Goal: Task Accomplishment & Management: Complete application form

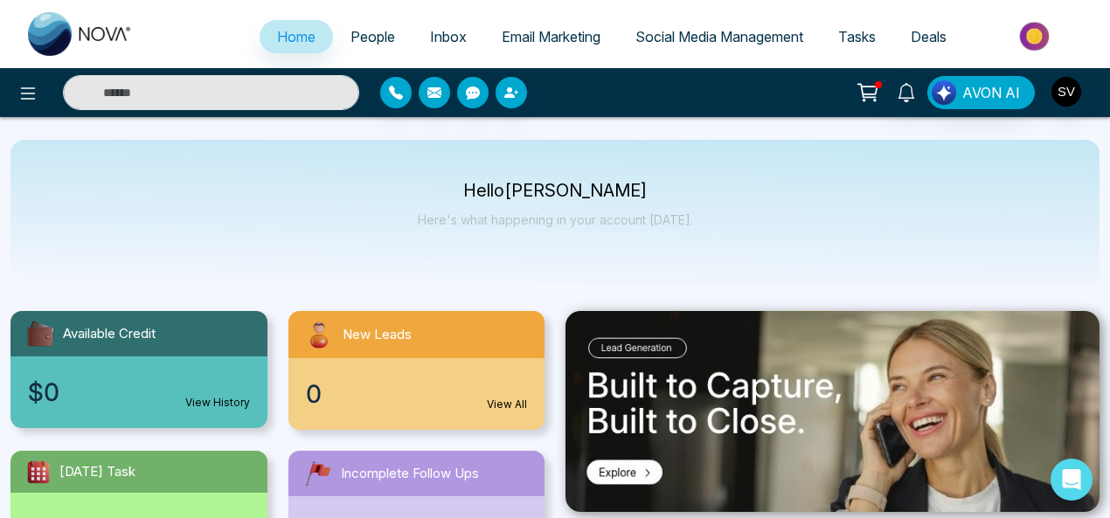
select select "*"
click at [1074, 93] on img "button" at bounding box center [1066, 92] width 30 height 30
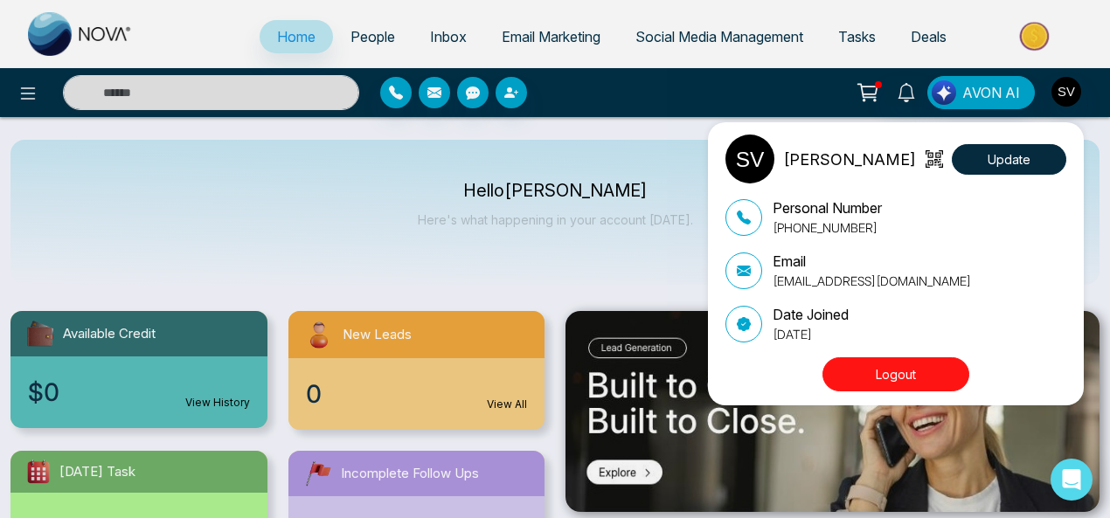
click at [355, 198] on div "[PERSON_NAME] Update Personal Number [PHONE_NUMBER] Email [EMAIL_ADDRESS][DOMAI…" at bounding box center [555, 259] width 1110 height 518
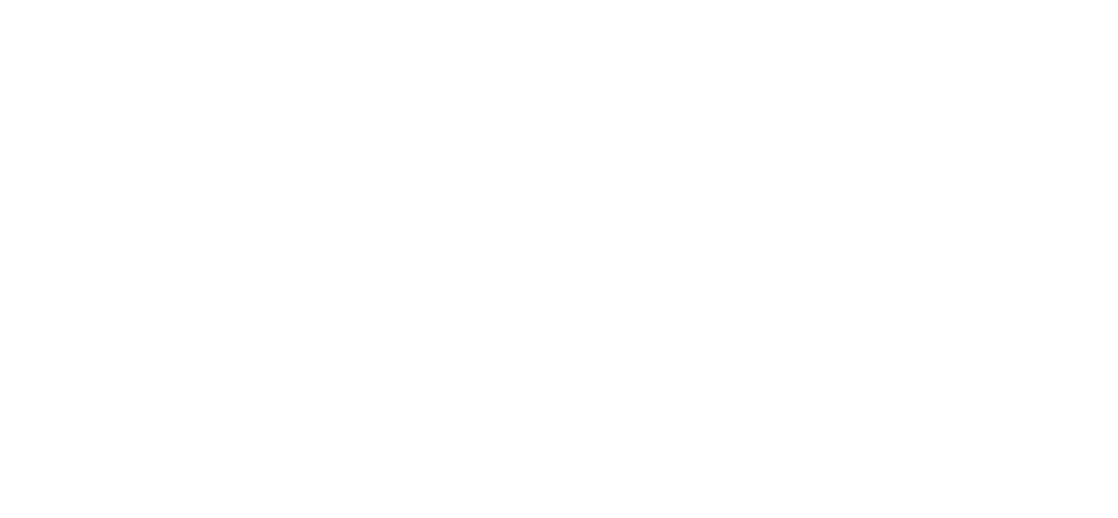
select select "*"
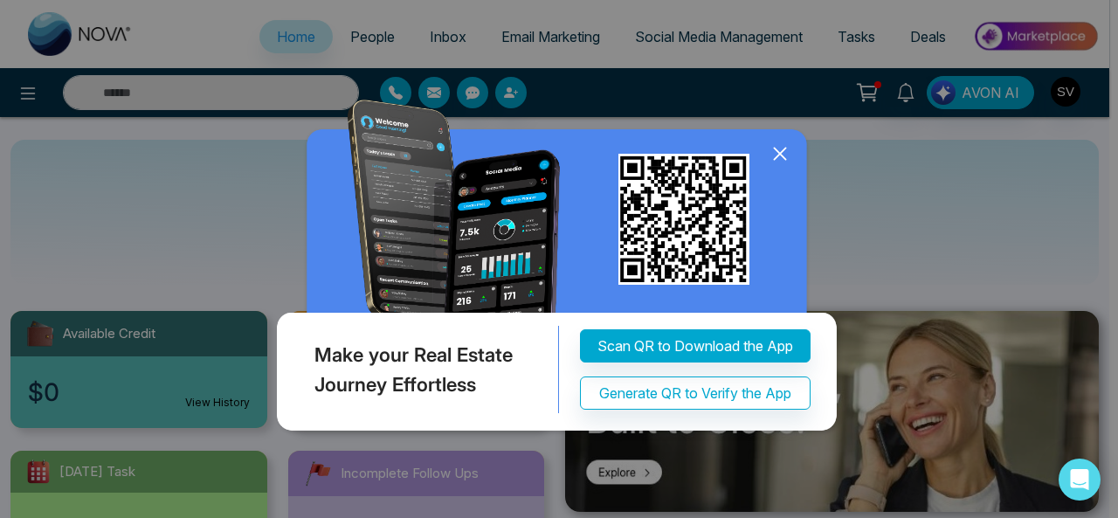
click at [786, 153] on icon at bounding box center [780, 154] width 26 height 26
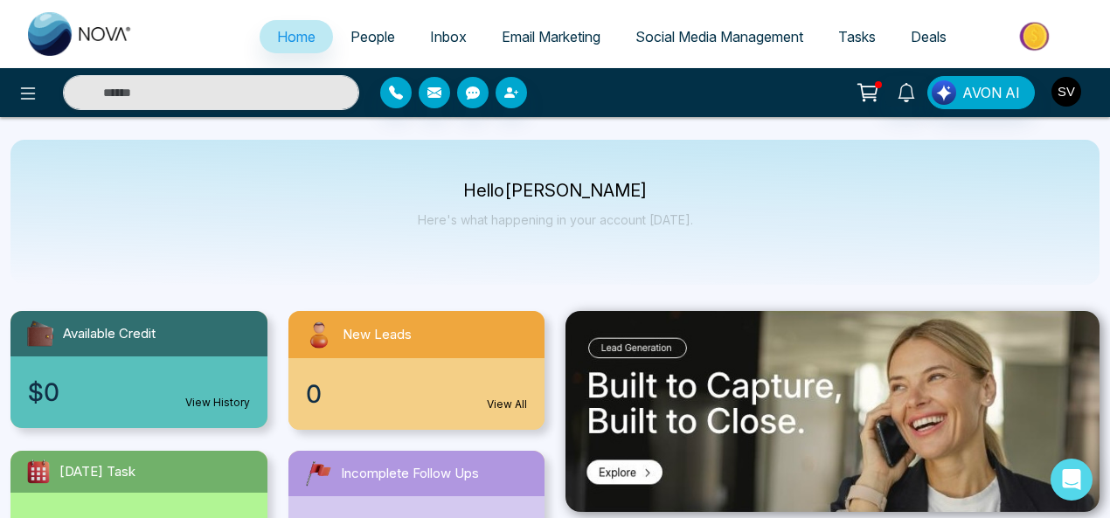
click at [1052, 90] on img "button" at bounding box center [1066, 92] width 30 height 30
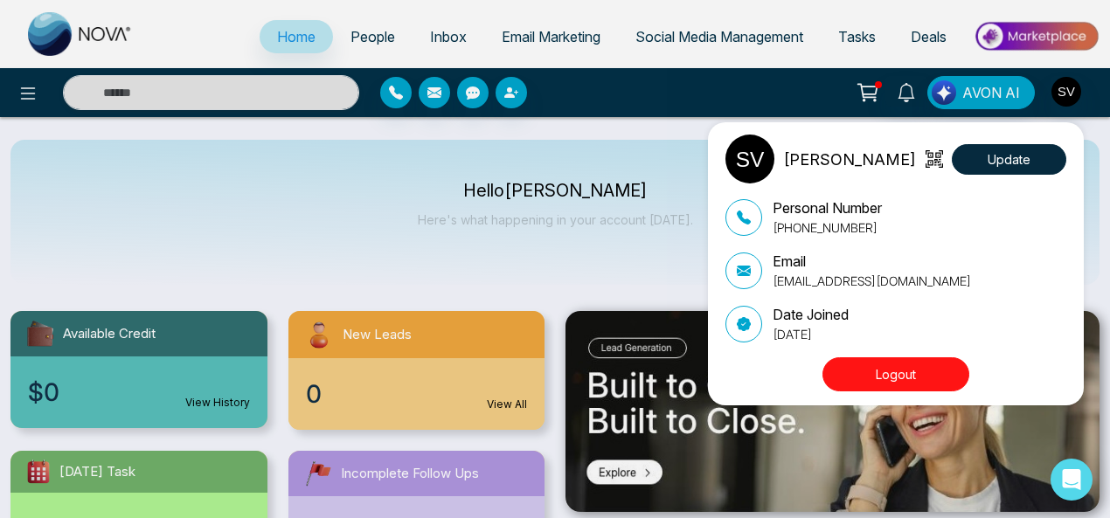
click at [743, 153] on img at bounding box center [749, 159] width 49 height 49
drag, startPoint x: 315, startPoint y: 161, endPoint x: 26, endPoint y: 83, distance: 299.5
click at [303, 162] on div "Sindhu Vasthare Update Personal Number +919620926535 Email sindhuvasthare+1@gma…" at bounding box center [555, 259] width 1110 height 518
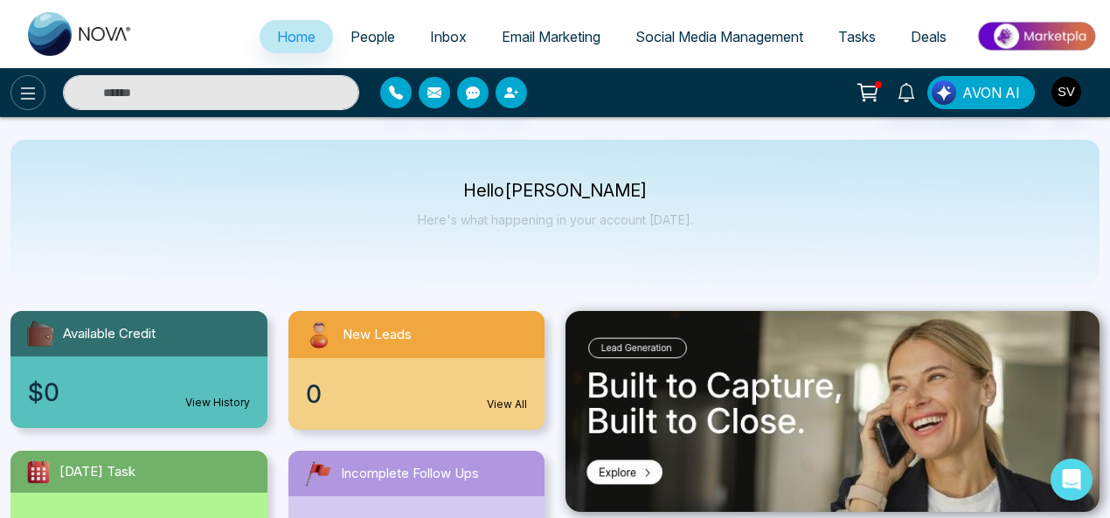
click at [30, 90] on icon at bounding box center [27, 93] width 21 height 21
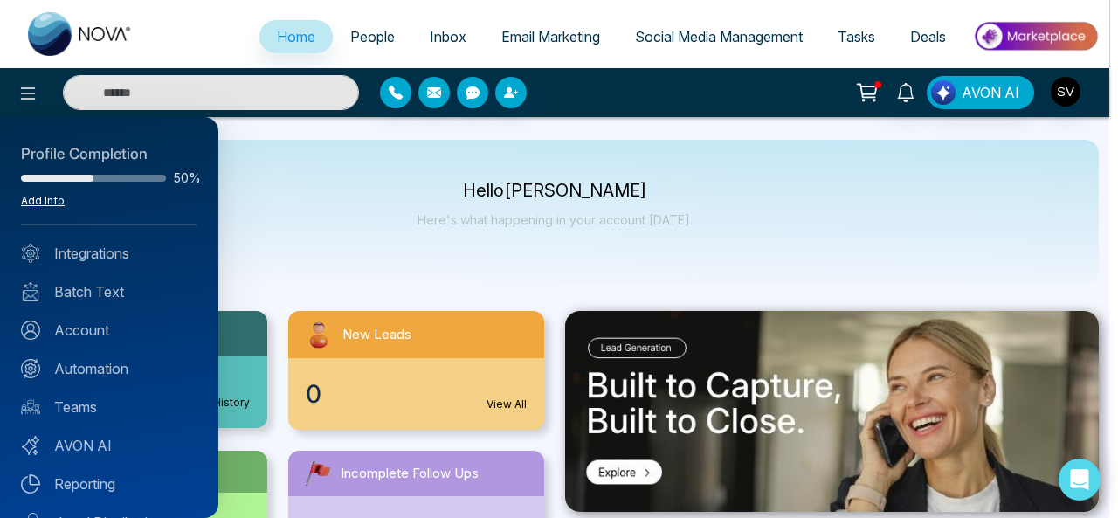
click at [45, 202] on link "Add Info" at bounding box center [43, 200] width 44 height 13
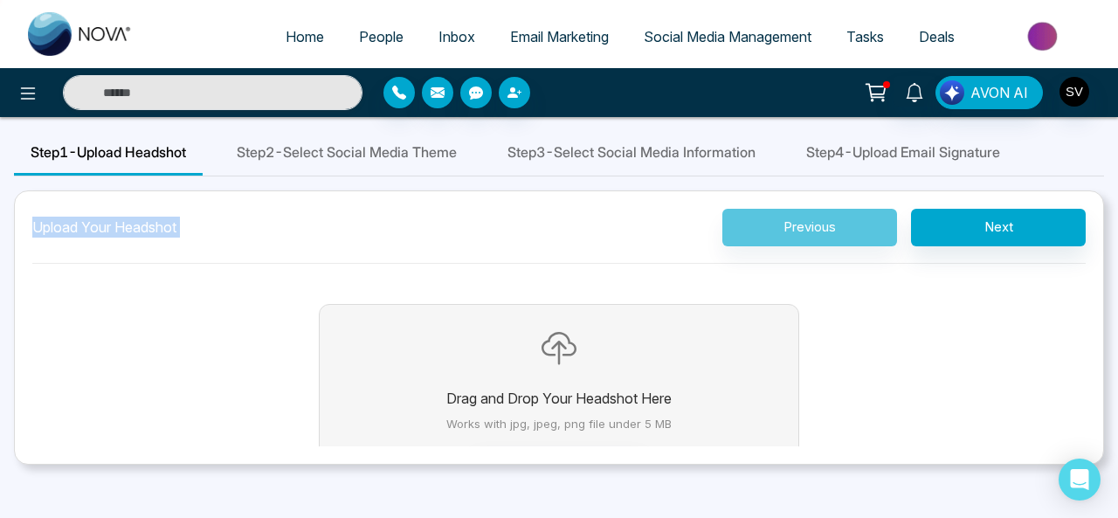
drag, startPoint x: 1118, startPoint y: 162, endPoint x: 1111, endPoint y: 212, distance: 51.0
click at [1111, 212] on div "Step 1 - Upload Headshot Step 2 - Select Social Media Theme Step 3 - Select Soc…" at bounding box center [559, 298] width 1118 height 334
click at [944, 350] on div "Drag and Drop Your Headshot Here Works with jpg, jpeg, png file under 5 MB Uplo…" at bounding box center [559, 417] width 1054 height 278
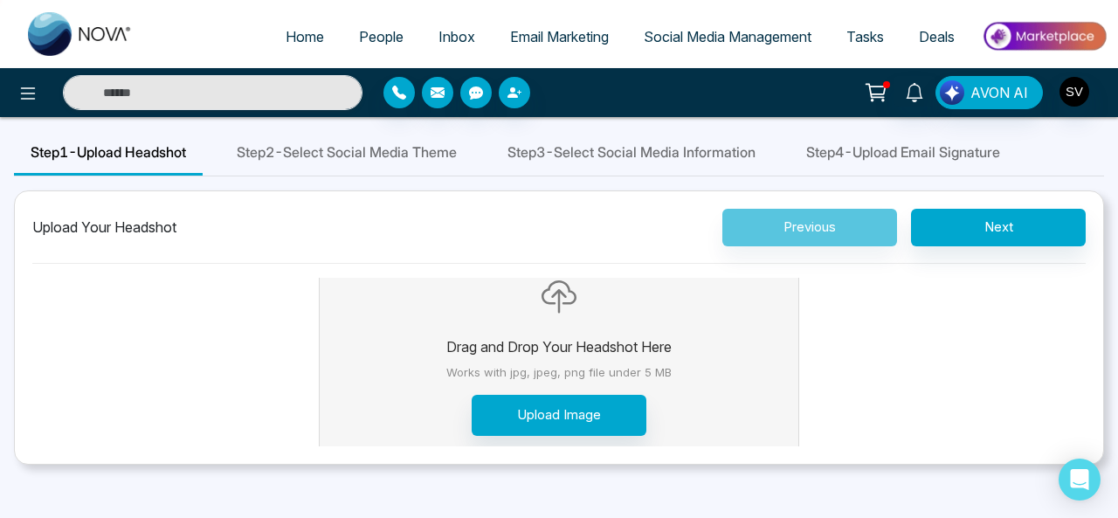
scroll to position [54, 0]
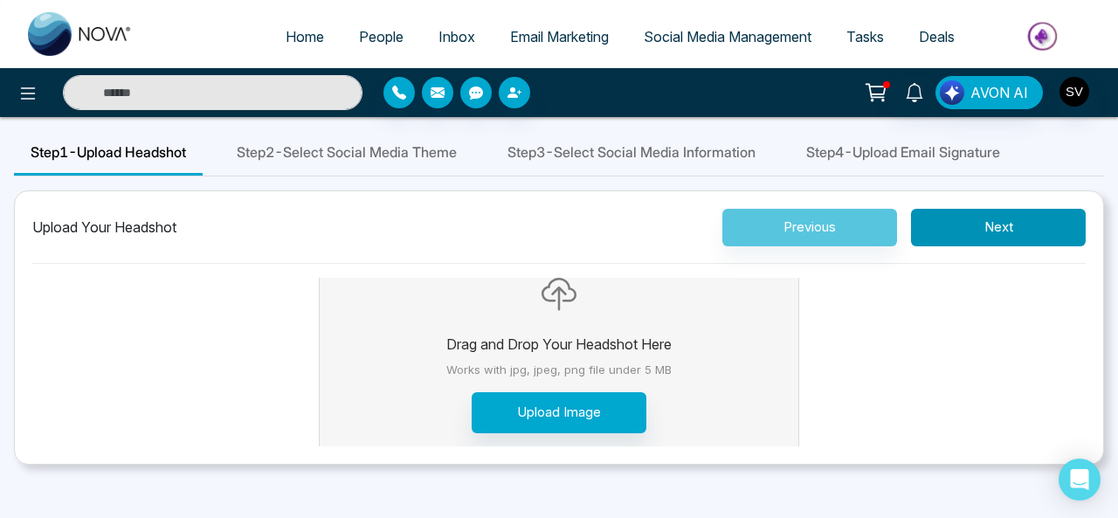
click at [968, 223] on button "Next" at bounding box center [998, 228] width 175 height 38
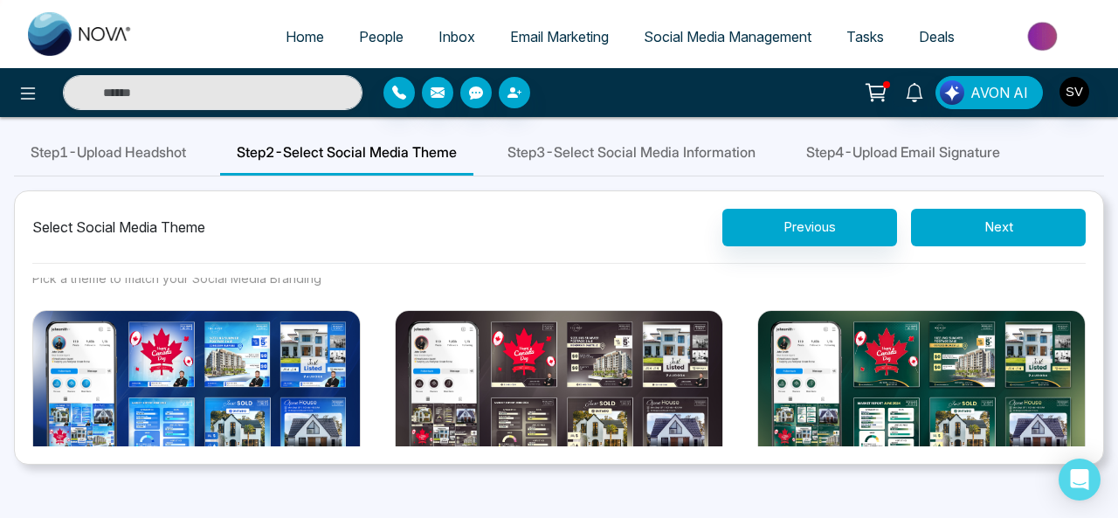
scroll to position [42, 0]
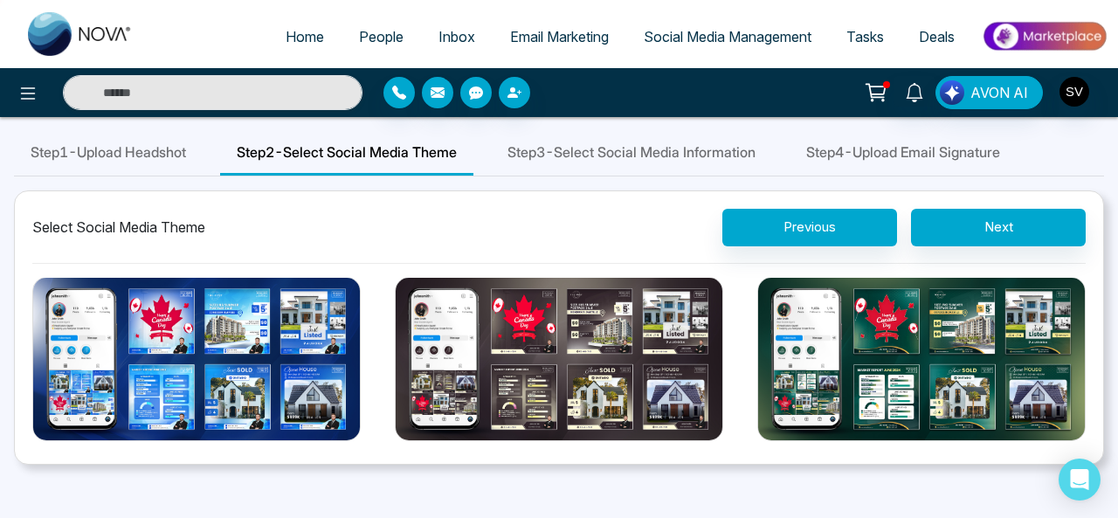
click at [922, 319] on img at bounding box center [922, 359] width 329 height 165
click at [922, 459] on button "Select Theme" at bounding box center [921, 479] width 175 height 40
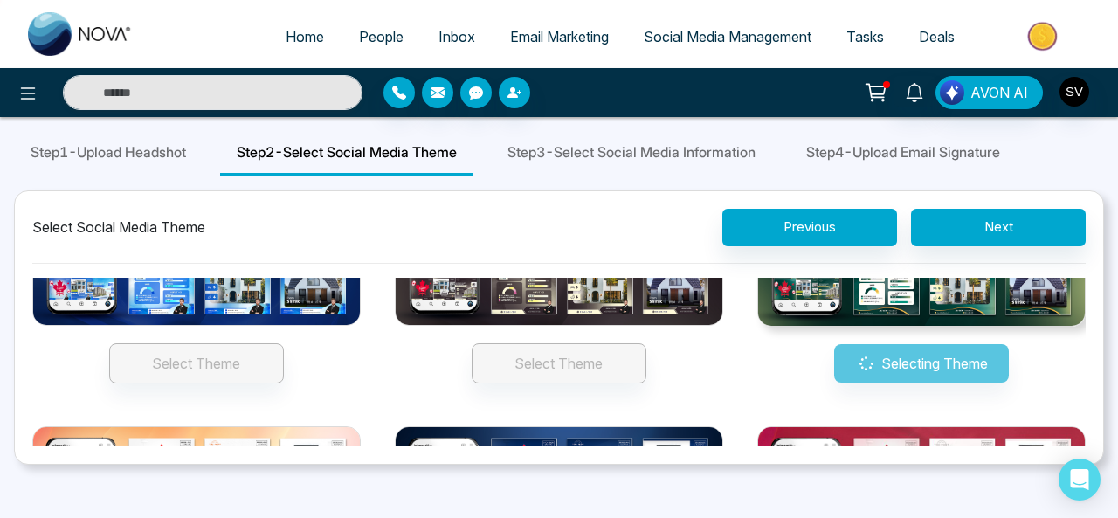
scroll to position [124, 0]
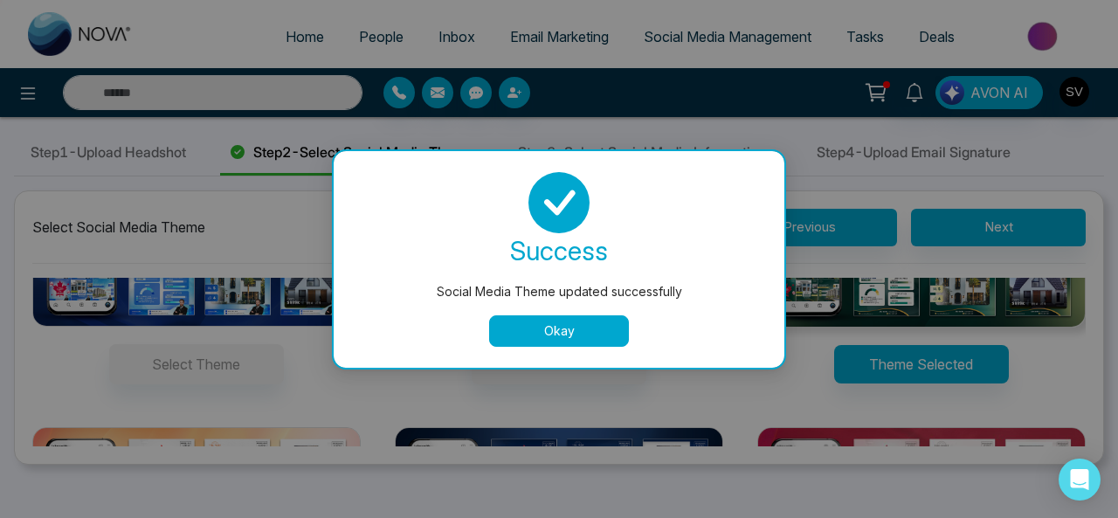
click at [596, 327] on button "Okay" at bounding box center [559, 330] width 140 height 31
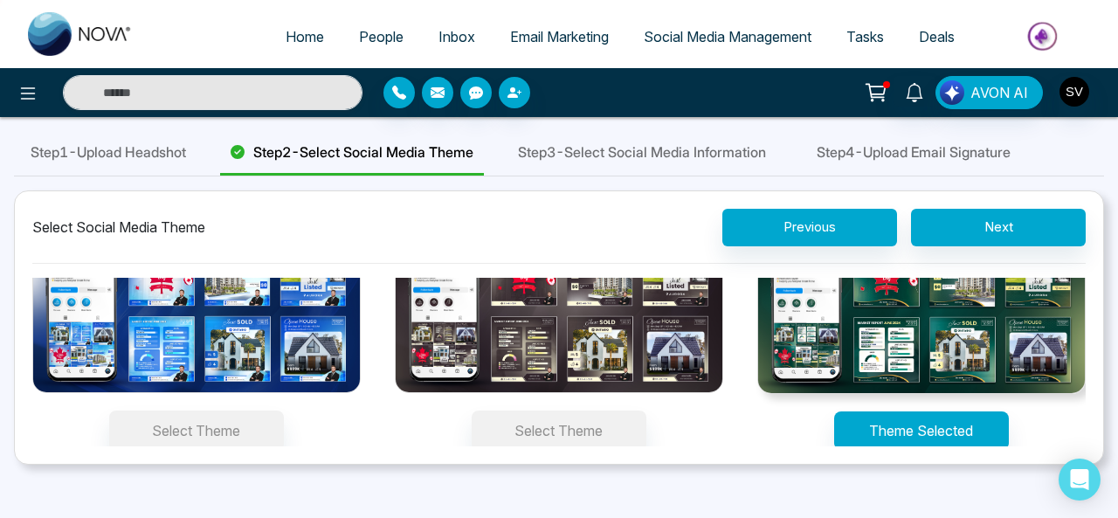
scroll to position [0, 0]
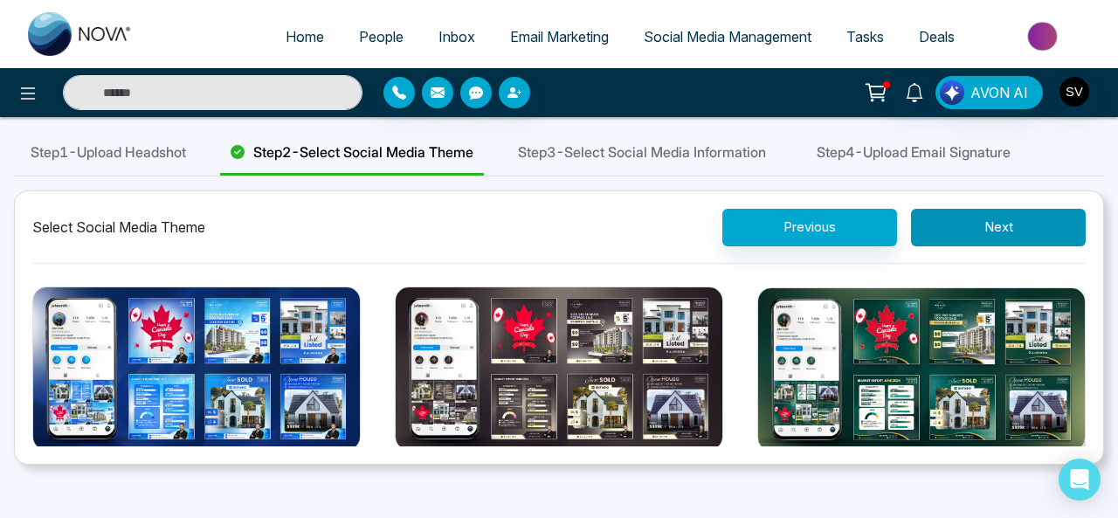
click at [1010, 218] on button "Next" at bounding box center [998, 228] width 175 height 38
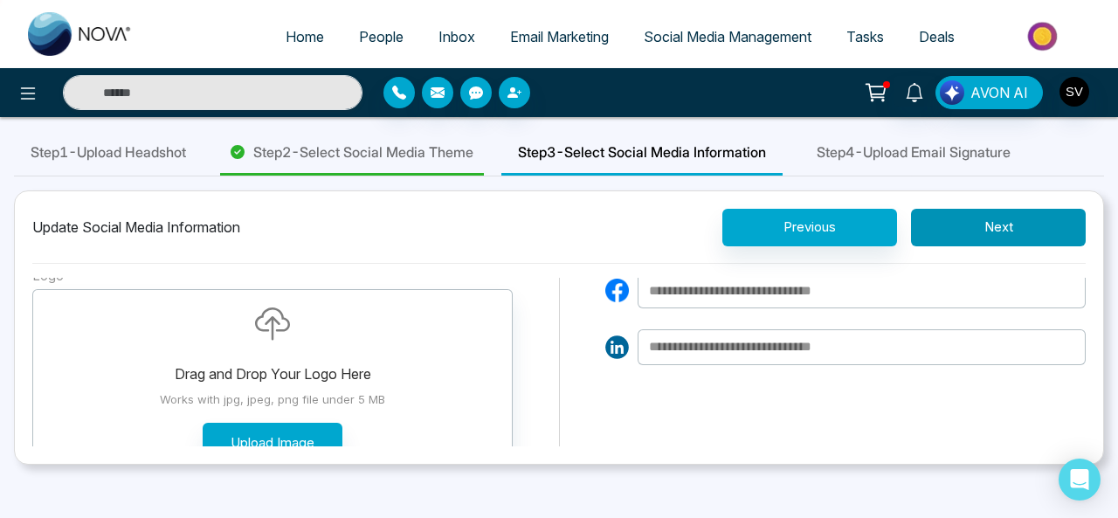
scroll to position [86, 0]
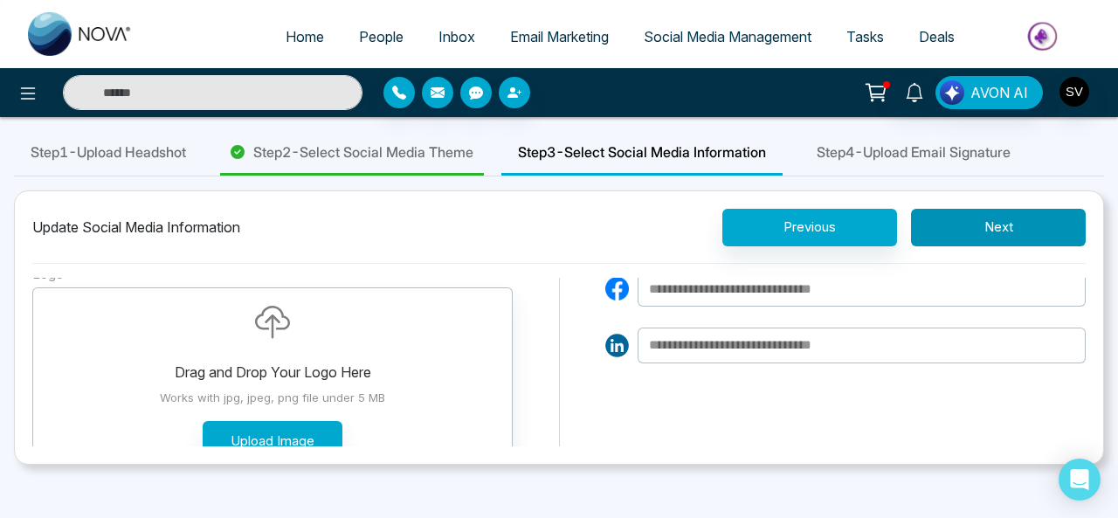
click at [1003, 230] on button "Next" at bounding box center [998, 228] width 175 height 38
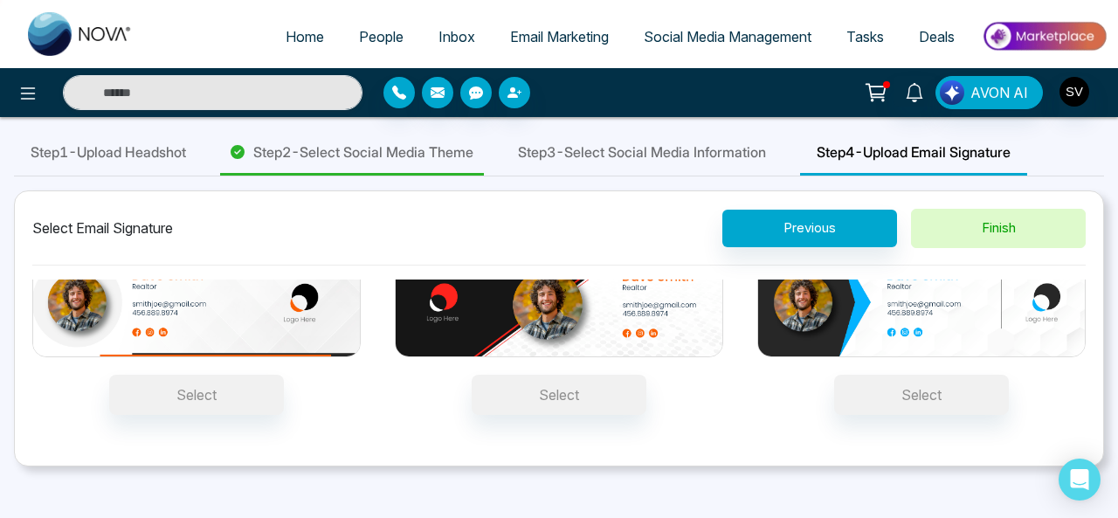
scroll to position [215, 0]
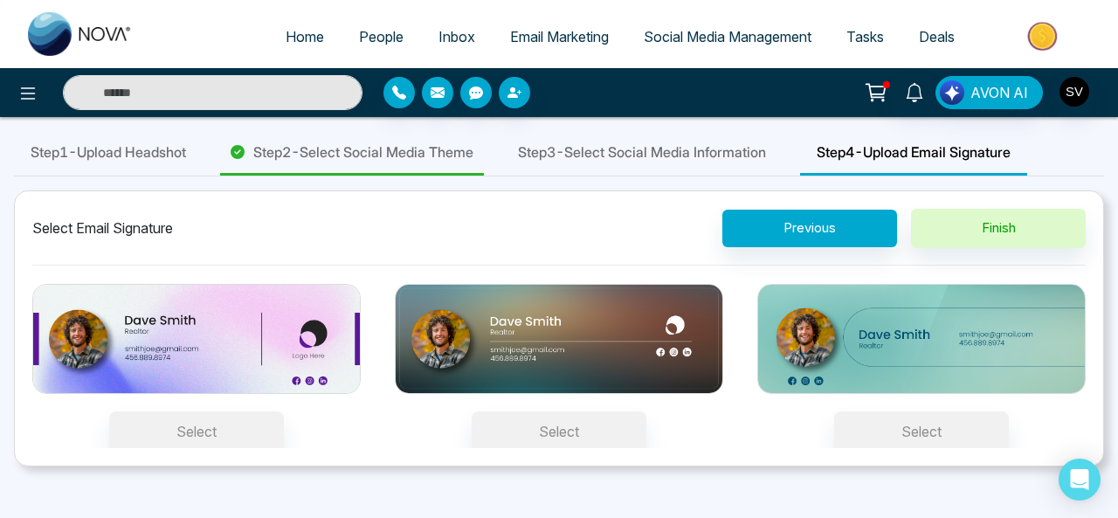
click at [946, 334] on img at bounding box center [922, 339] width 329 height 110
click at [946, 412] on button "Select" at bounding box center [921, 432] width 175 height 40
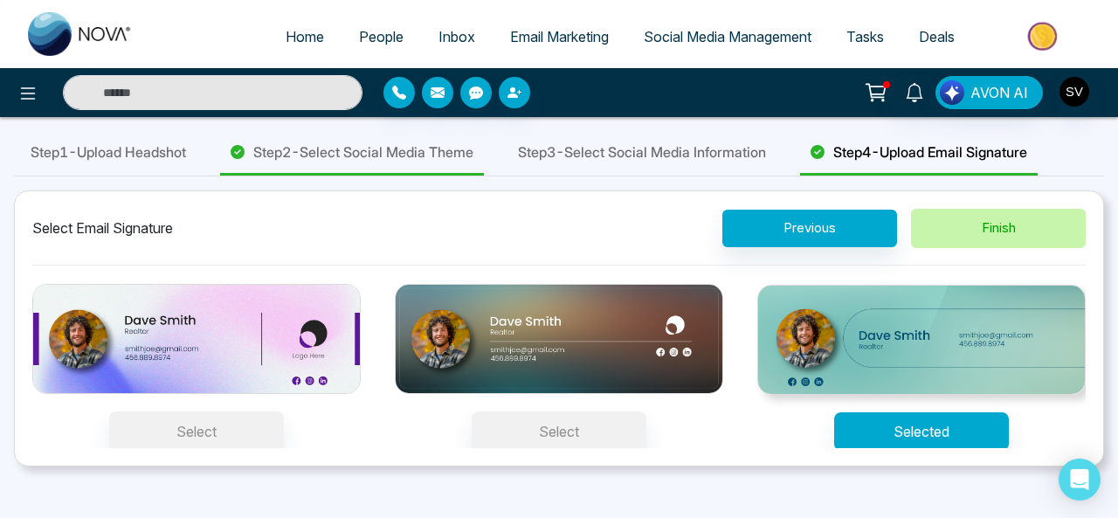
click at [1036, 221] on button "Finish" at bounding box center [998, 228] width 175 height 39
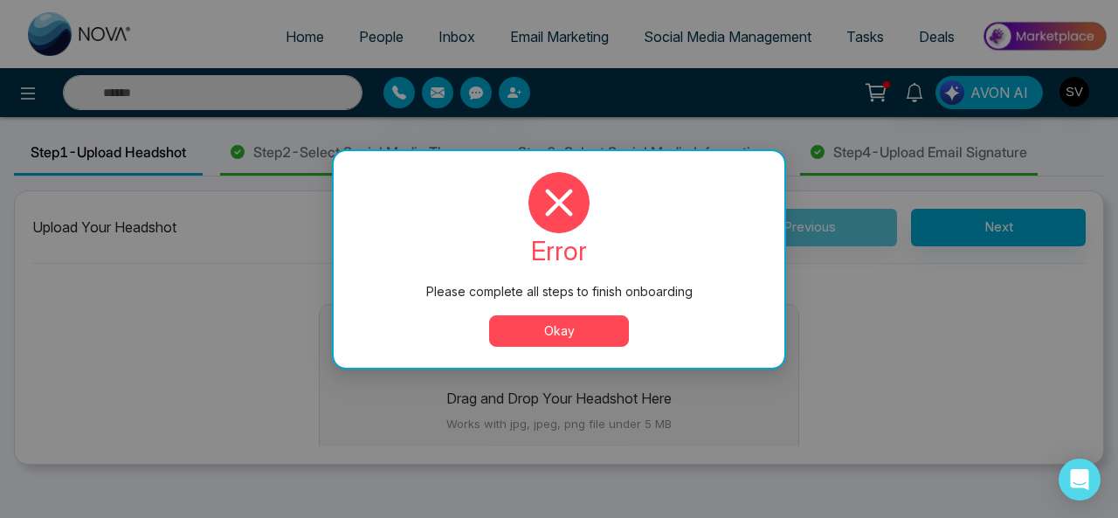
click at [549, 325] on button "Okay" at bounding box center [559, 330] width 140 height 31
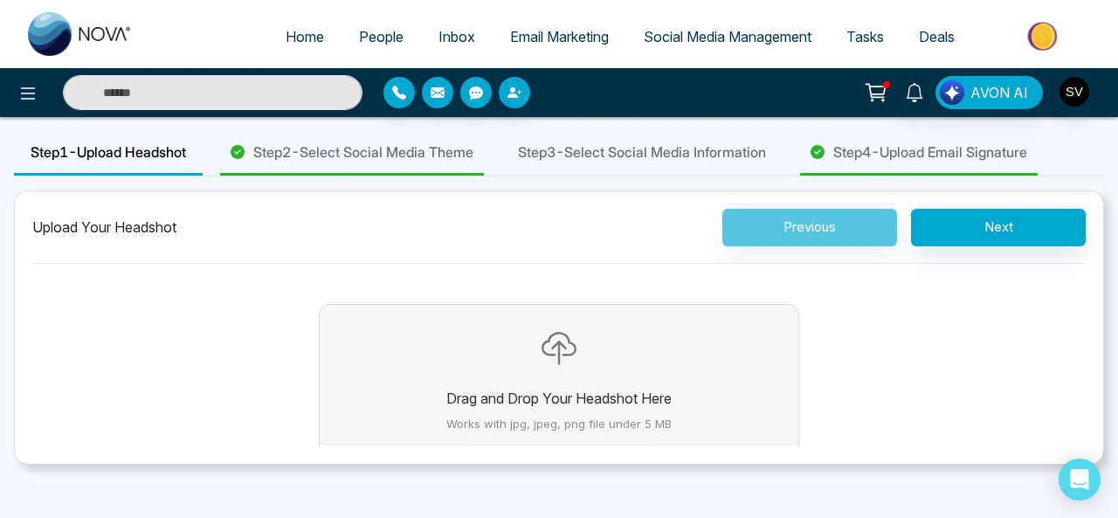
click at [527, 388] on p "Drag and Drop Your Headshot Here" at bounding box center [559, 398] width 225 height 21
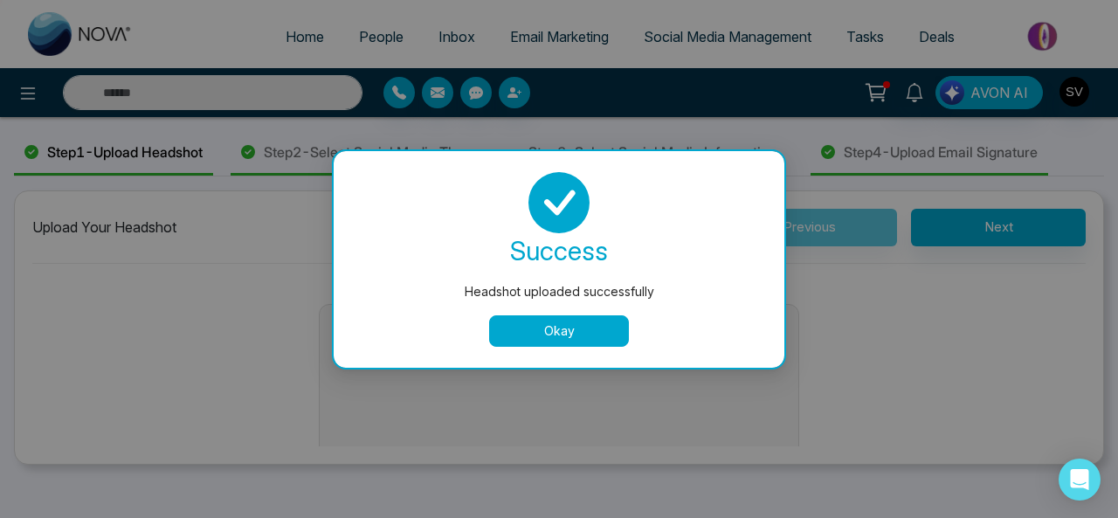
click at [577, 326] on button "Okay" at bounding box center [559, 330] width 140 height 31
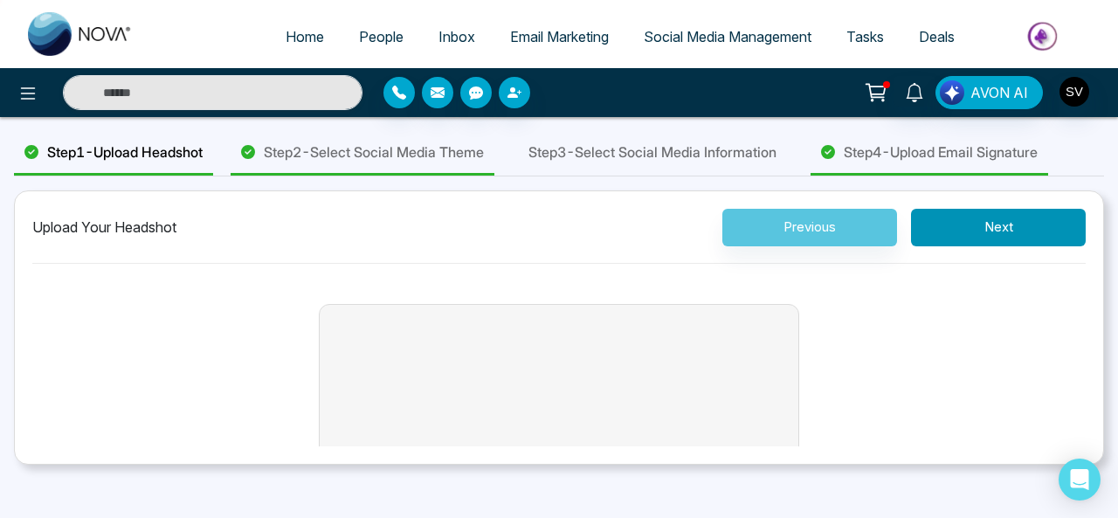
click at [1052, 230] on button "Next" at bounding box center [998, 228] width 175 height 38
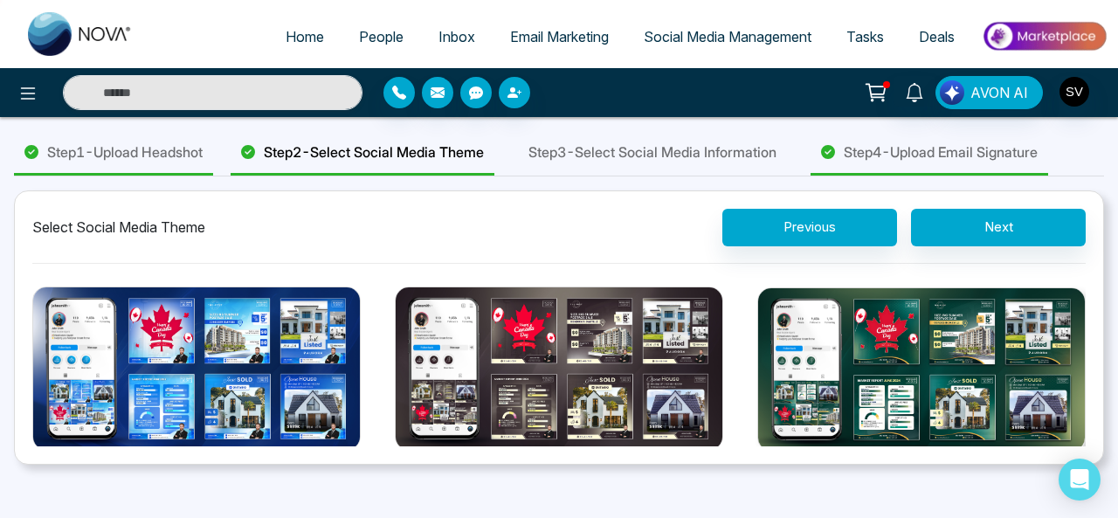
click at [896, 323] on img at bounding box center [922, 369] width 329 height 165
click at [896, 469] on button "Theme Selected" at bounding box center [921, 488] width 175 height 38
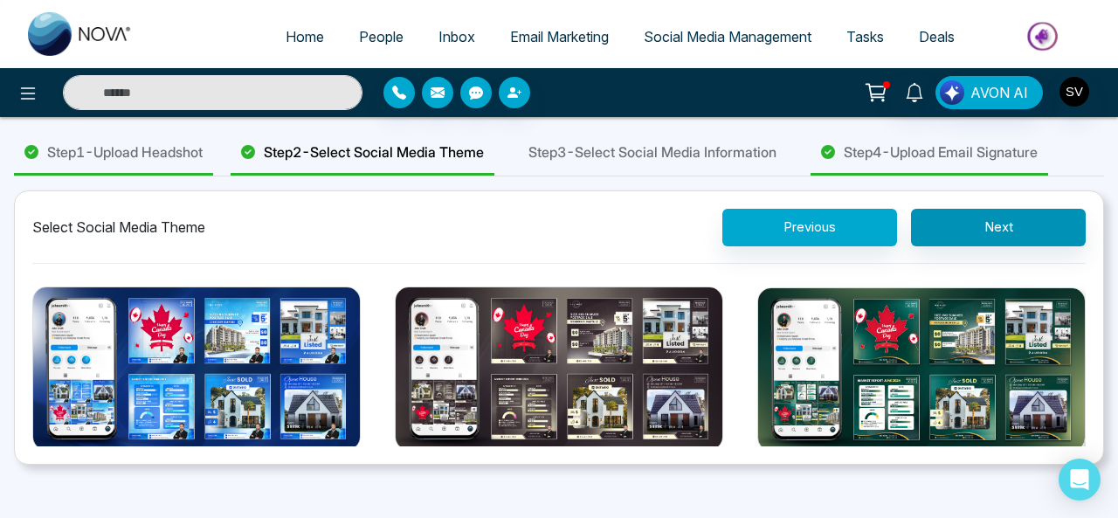
scroll to position [124, 0]
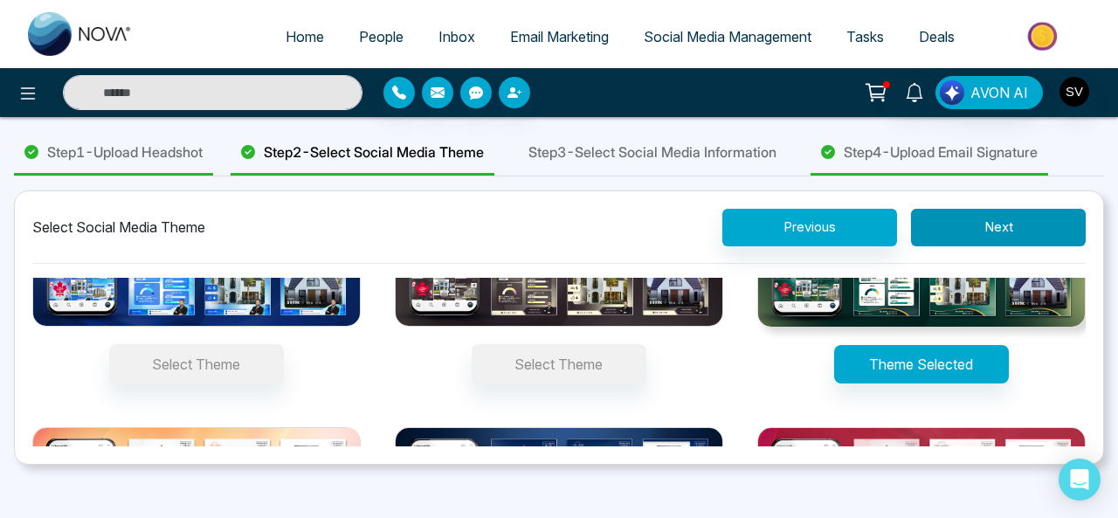
click at [948, 218] on button "Next" at bounding box center [998, 228] width 175 height 38
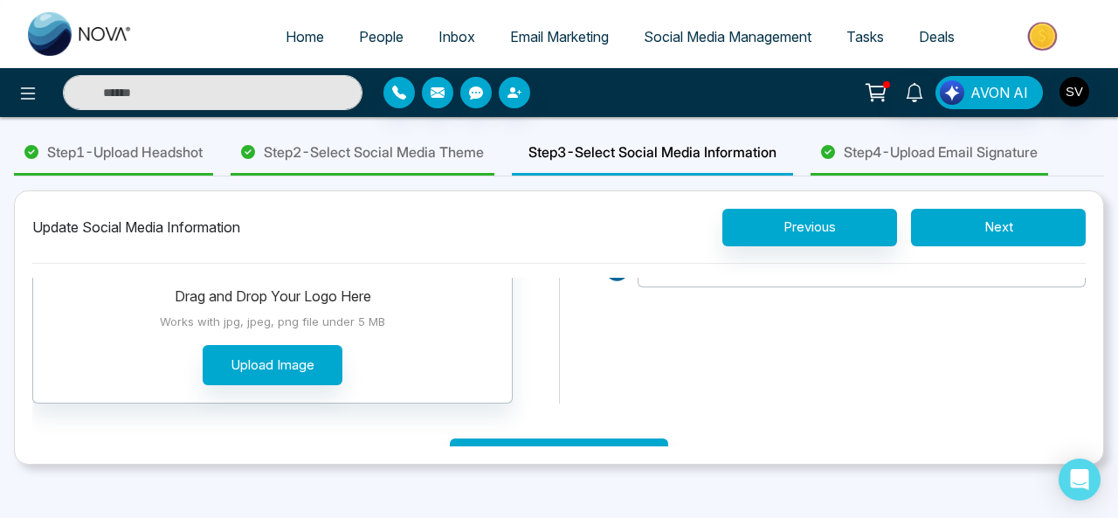
scroll to position [204, 0]
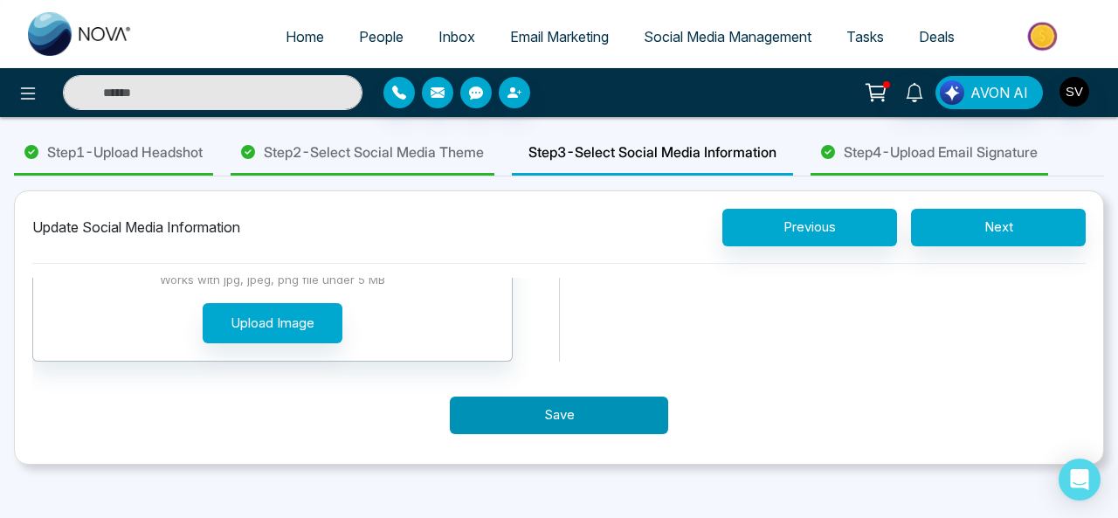
click at [580, 415] on button "Save" at bounding box center [559, 416] width 218 height 38
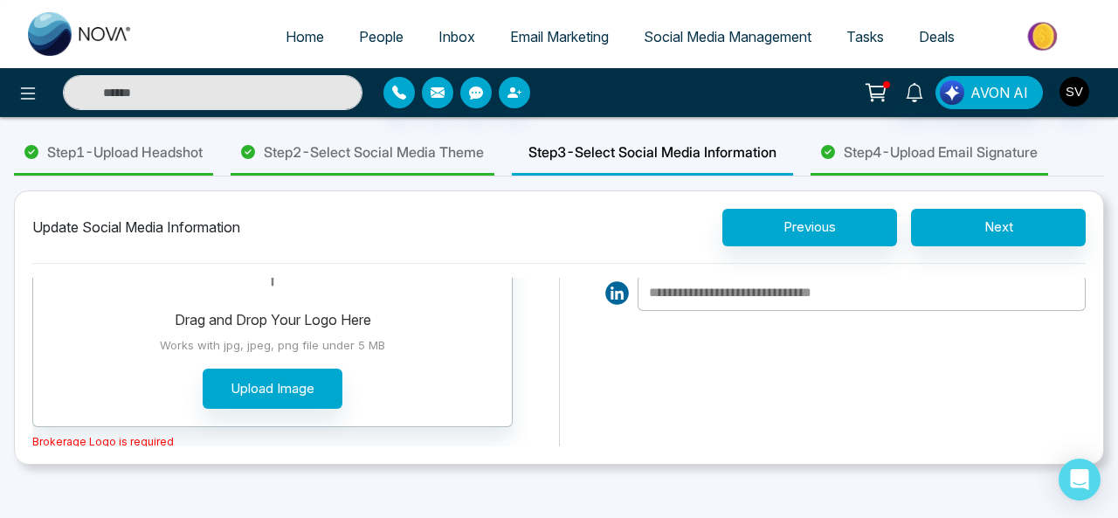
scroll to position [142, 0]
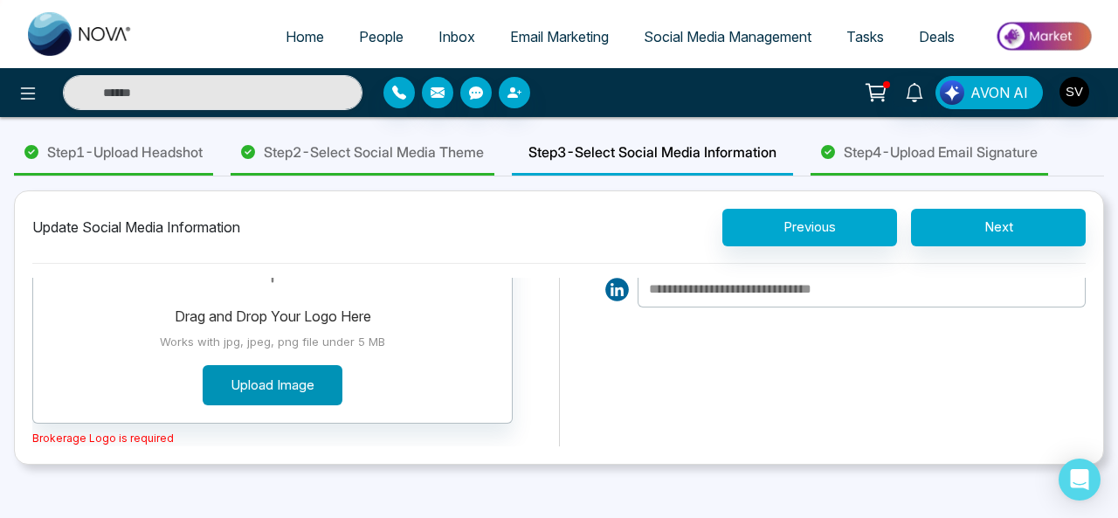
click at [313, 382] on button "Upload Image" at bounding box center [273, 385] width 140 height 41
click at [255, 383] on button "Upload Image" at bounding box center [273, 385] width 140 height 41
click at [294, 377] on button "Upload Image" at bounding box center [273, 385] width 140 height 41
click at [294, 384] on button "Upload Image" at bounding box center [273, 385] width 140 height 41
click at [294, 387] on button "Upload Image" at bounding box center [273, 385] width 140 height 41
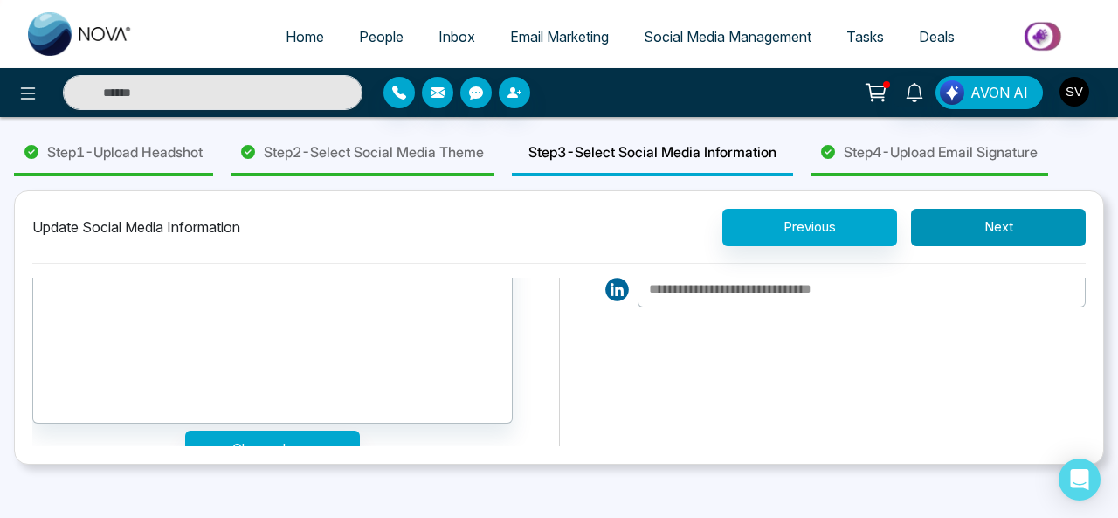
click at [1011, 230] on button "Next" at bounding box center [998, 228] width 175 height 38
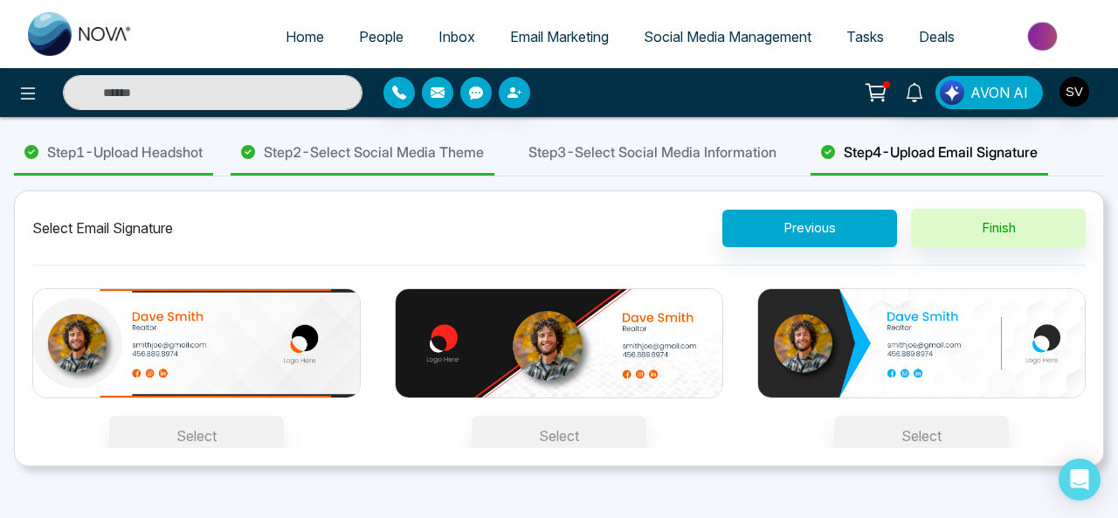
click at [452, 350] on img at bounding box center [559, 343] width 329 height 110
click at [472, 416] on button "Select" at bounding box center [559, 436] width 175 height 40
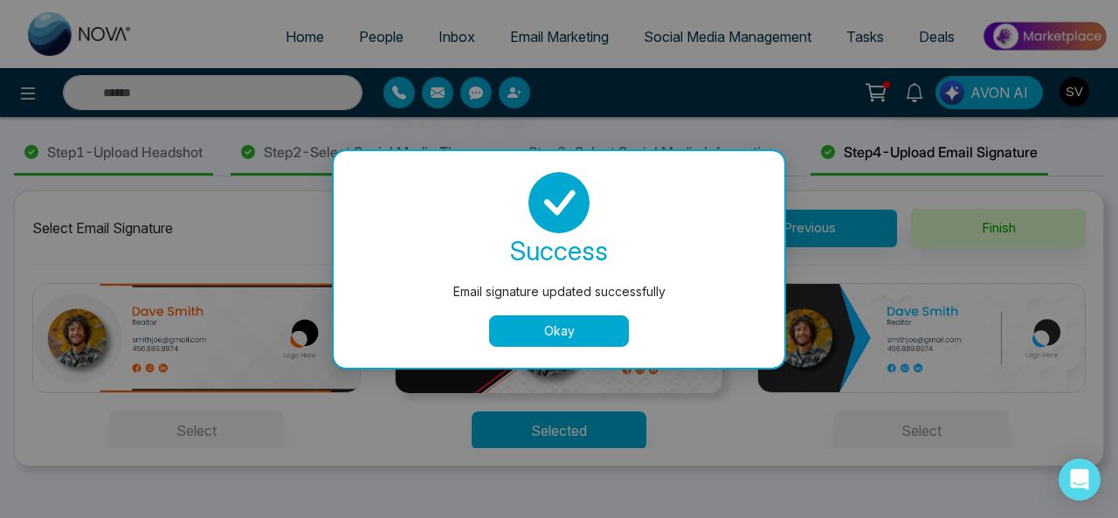
click at [557, 331] on button "Okay" at bounding box center [559, 330] width 140 height 31
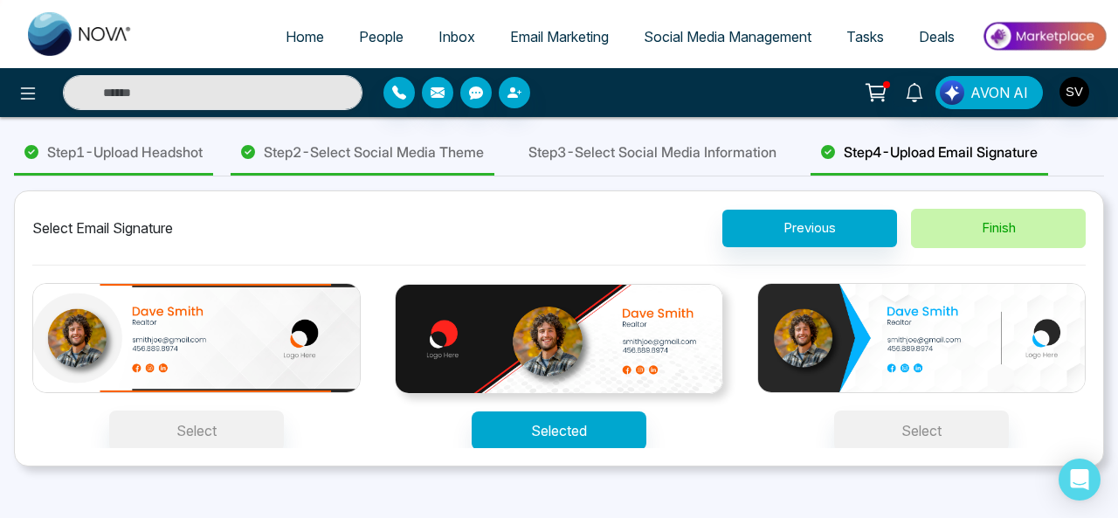
click at [1026, 228] on button "Finish" at bounding box center [998, 228] width 175 height 39
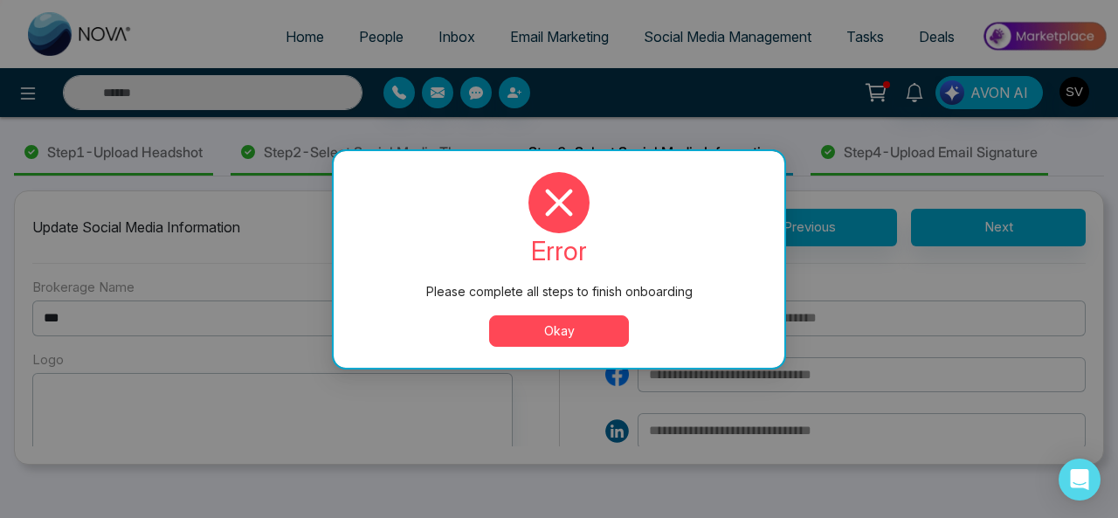
click at [563, 337] on button "Okay" at bounding box center [559, 330] width 140 height 31
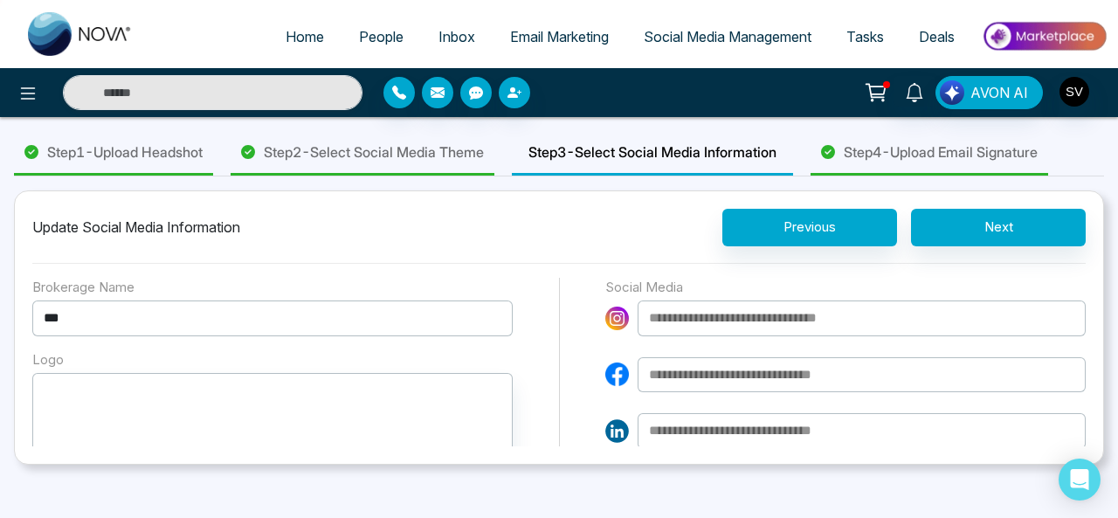
click at [731, 307] on input at bounding box center [862, 319] width 448 height 36
click at [751, 373] on input at bounding box center [862, 375] width 448 height 36
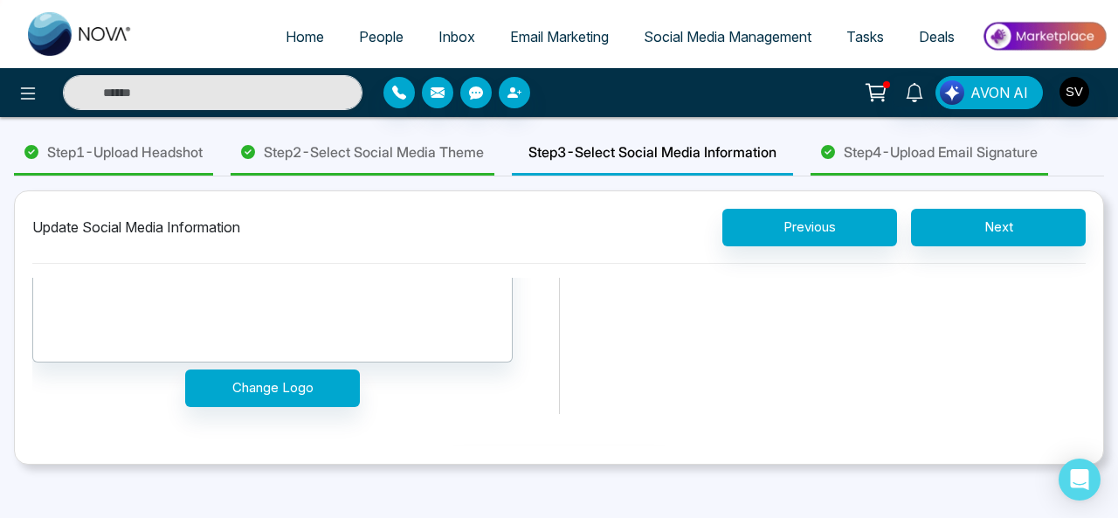
scroll to position [255, 0]
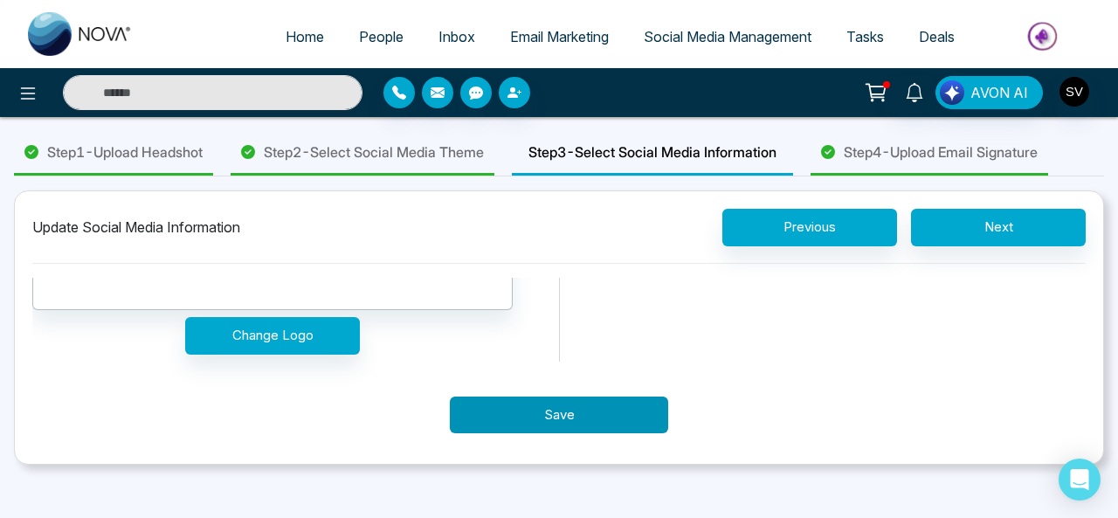
click at [605, 413] on button "Save" at bounding box center [559, 416] width 218 height 38
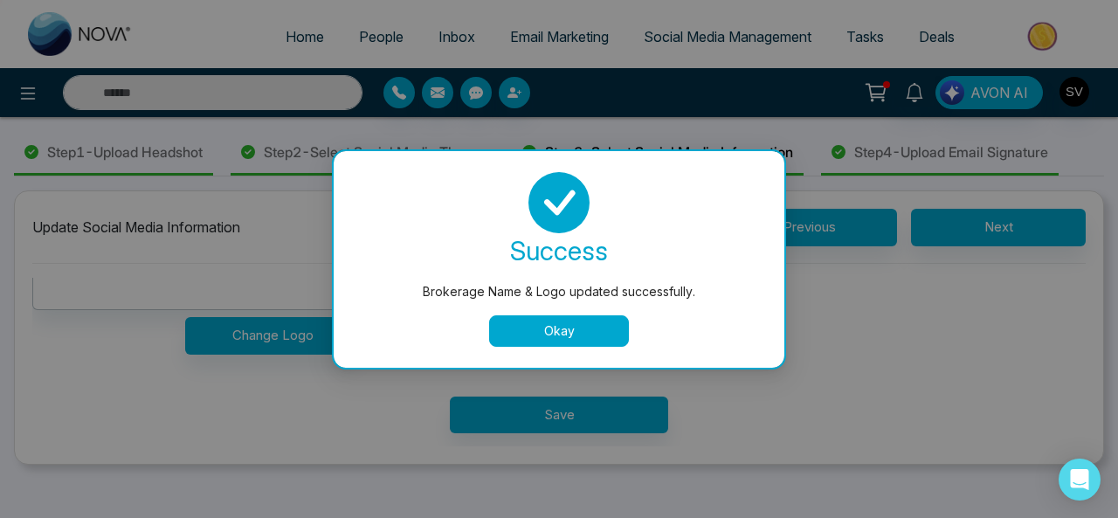
click at [606, 336] on button "Okay" at bounding box center [559, 330] width 140 height 31
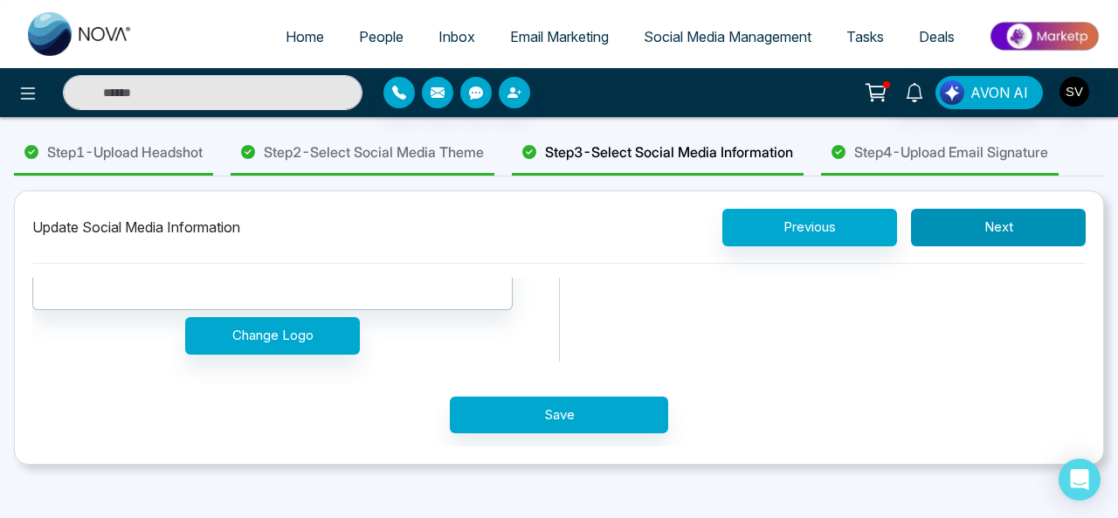
click at [996, 246] on button "Next" at bounding box center [998, 228] width 175 height 38
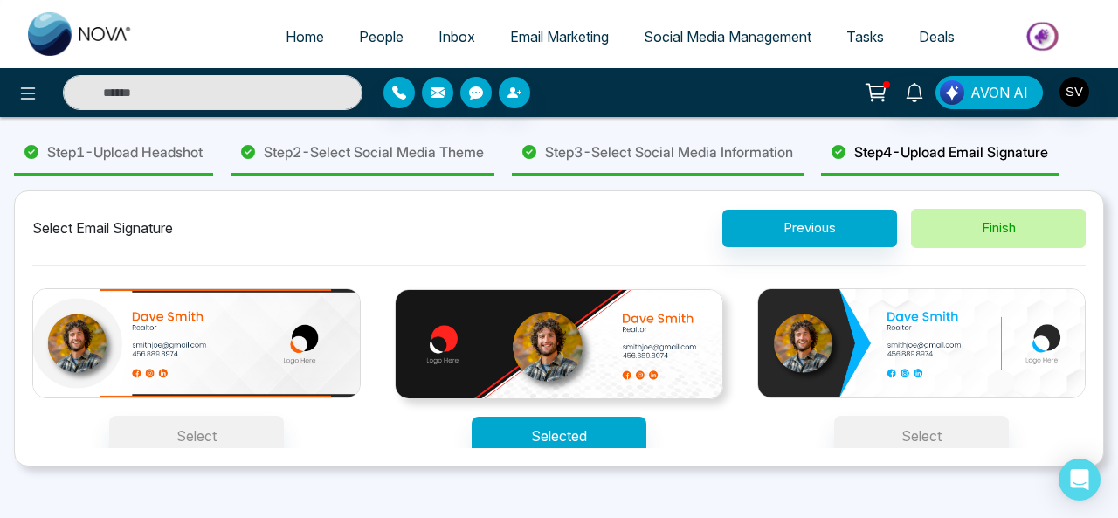
click at [996, 248] on button "Finish" at bounding box center [998, 228] width 175 height 39
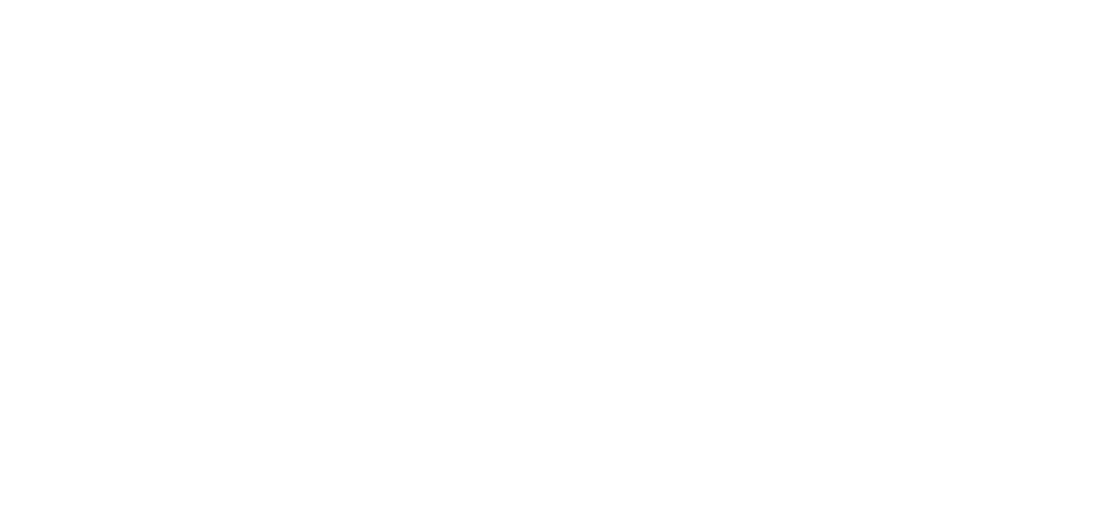
select select "*"
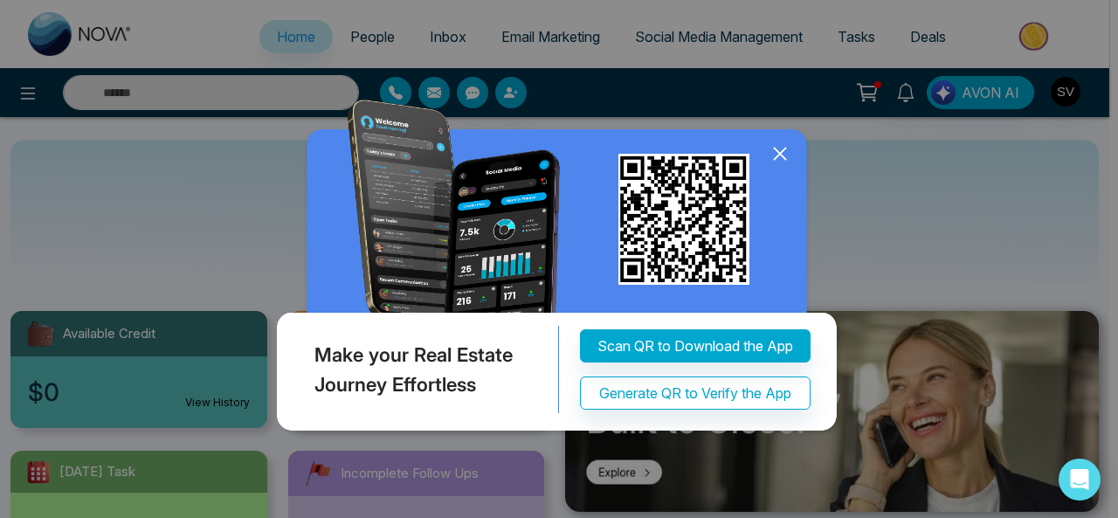
click at [781, 158] on icon at bounding box center [780, 154] width 26 height 26
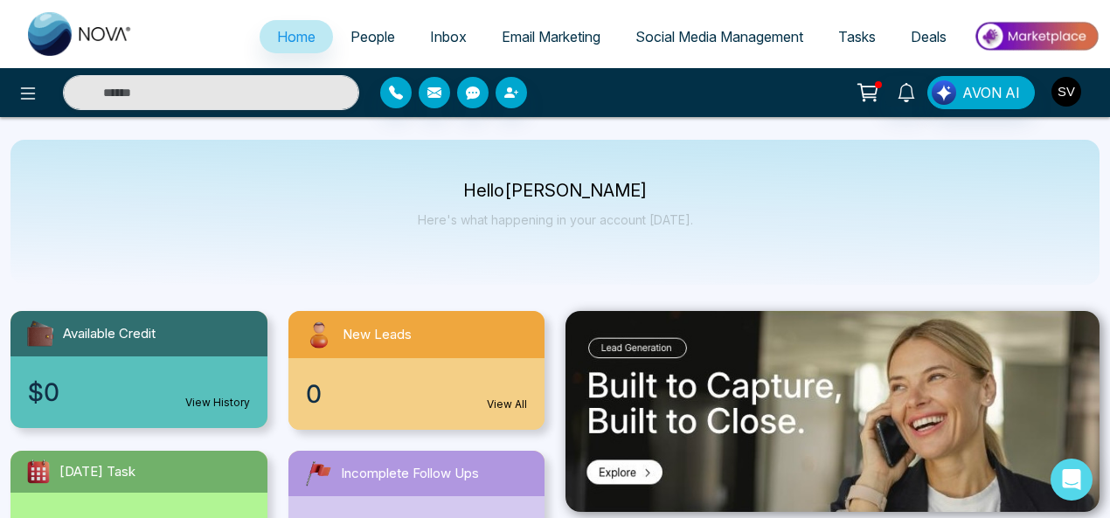
click at [1059, 90] on img "button" at bounding box center [1066, 92] width 30 height 30
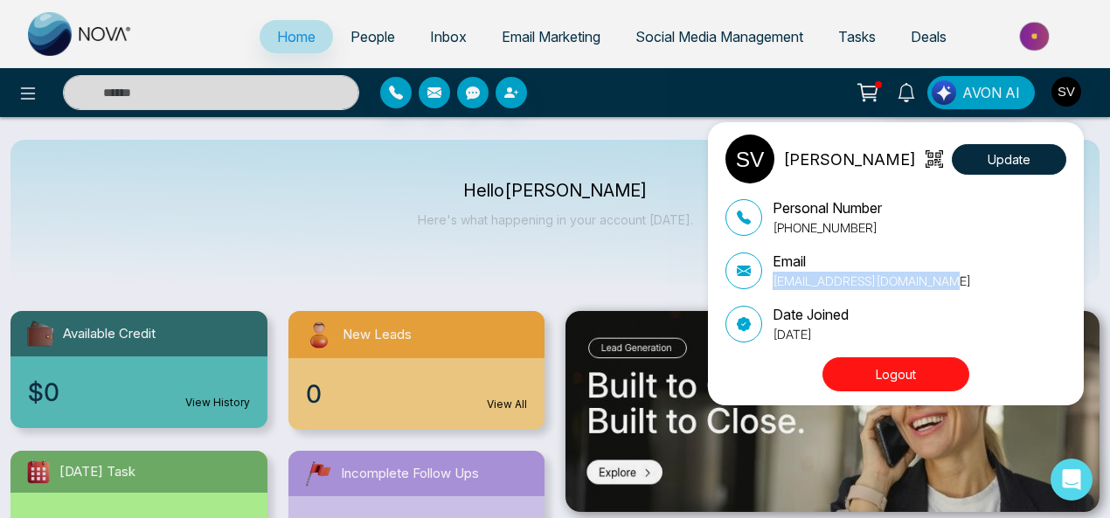
drag, startPoint x: 771, startPoint y: 276, endPoint x: 960, endPoint y: 276, distance: 189.6
click at [960, 276] on div "Email sindhuvasthare+1@gmail.com" at bounding box center [895, 270] width 341 height 39
click at [938, 279] on div "Email sindhuvasthare+1@gmail.com" at bounding box center [895, 270] width 341 height 39
